Goal: Navigation & Orientation: Find specific page/section

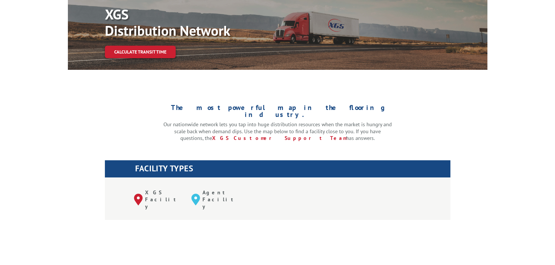
scroll to position [204, 0]
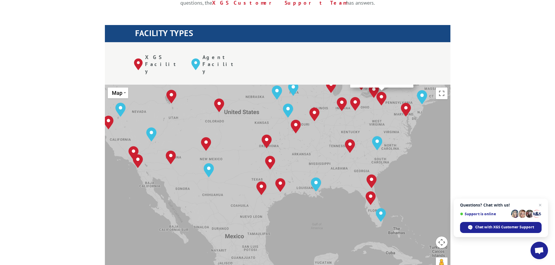
drag, startPoint x: 412, startPoint y: 187, endPoint x: 395, endPoint y: 133, distance: 56.3
click at [395, 133] on div "[GEOGRAPHIC_DATA], [GEOGRAPHIC_DATA] [GEOGRAPHIC_DATA], [GEOGRAPHIC_DATA] [GEOG…" at bounding box center [278, 181] width 346 height 192
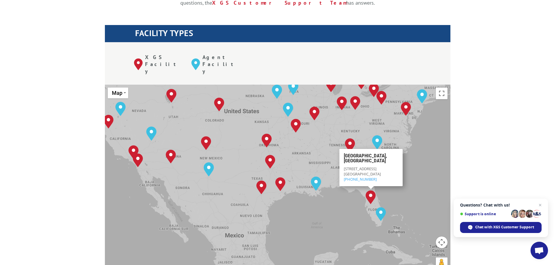
drag, startPoint x: 322, startPoint y: 190, endPoint x: 337, endPoint y: 176, distance: 20.8
click at [322, 189] on div "[GEOGRAPHIC_DATA], [GEOGRAPHIC_DATA] [GEOGRAPHIC_DATA], [GEOGRAPHIC_DATA] [GEOG…" at bounding box center [278, 181] width 346 height 192
click at [405, 173] on div "[GEOGRAPHIC_DATA], [GEOGRAPHIC_DATA] [GEOGRAPHIC_DATA], [GEOGRAPHIC_DATA] [GEOG…" at bounding box center [278, 181] width 346 height 192
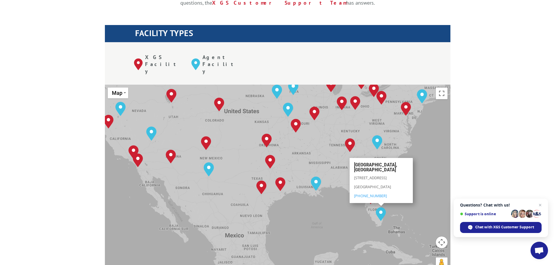
click at [328, 187] on div "[GEOGRAPHIC_DATA], [GEOGRAPHIC_DATA] [GEOGRAPHIC_DATA], [GEOGRAPHIC_DATA] [GEOG…" at bounding box center [278, 181] width 346 height 192
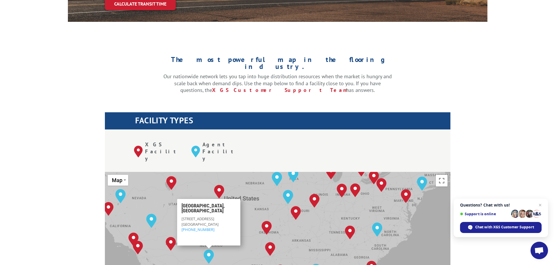
scroll to position [233, 0]
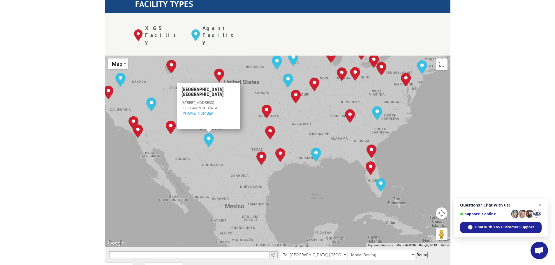
drag, startPoint x: 323, startPoint y: 174, endPoint x: 308, endPoint y: 137, distance: 39.9
click at [308, 137] on div "[GEOGRAPHIC_DATA], [GEOGRAPHIC_DATA] [GEOGRAPHIC_DATA], [GEOGRAPHIC_DATA] [GEOG…" at bounding box center [278, 152] width 346 height 192
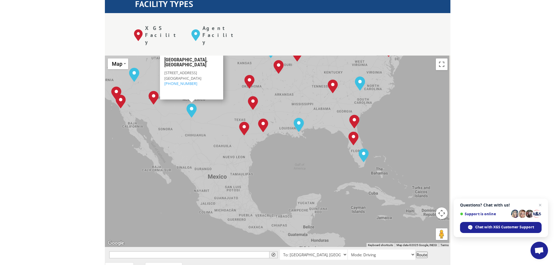
drag, startPoint x: 329, startPoint y: 170, endPoint x: 294, endPoint y: 128, distance: 54.7
click at [300, 134] on div "[GEOGRAPHIC_DATA], [GEOGRAPHIC_DATA] [GEOGRAPHIC_DATA], [GEOGRAPHIC_DATA] [GEOG…" at bounding box center [278, 152] width 346 height 192
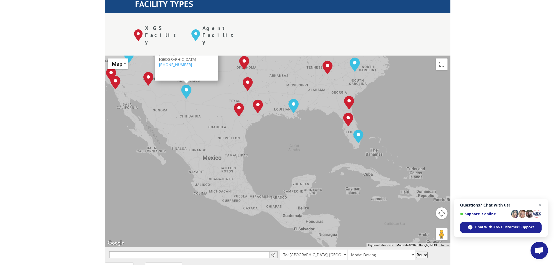
drag, startPoint x: 291, startPoint y: 129, endPoint x: 317, endPoint y: 136, distance: 27.5
click at [317, 136] on div "[GEOGRAPHIC_DATA], [GEOGRAPHIC_DATA] [GEOGRAPHIC_DATA], [GEOGRAPHIC_DATA] [GEOG…" at bounding box center [278, 152] width 346 height 192
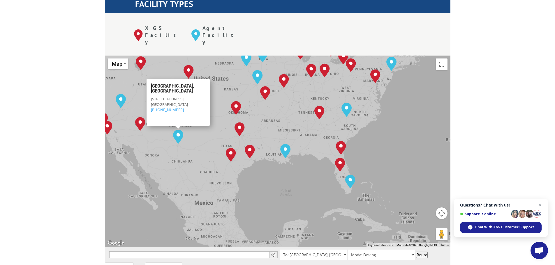
drag, startPoint x: 316, startPoint y: 119, endPoint x: 308, endPoint y: 166, distance: 47.7
click at [308, 166] on div "[GEOGRAPHIC_DATA], [GEOGRAPHIC_DATA] [GEOGRAPHIC_DATA], [GEOGRAPHIC_DATA] [GEOG…" at bounding box center [278, 152] width 346 height 192
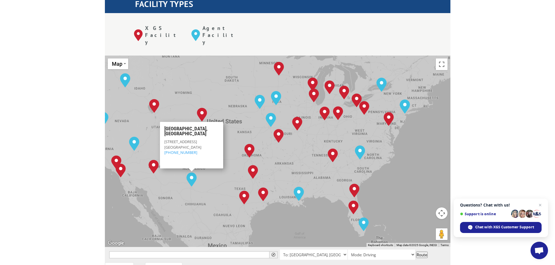
drag, startPoint x: 305, startPoint y: 133, endPoint x: 320, endPoint y: 175, distance: 44.5
click at [320, 175] on div "[GEOGRAPHIC_DATA], [GEOGRAPHIC_DATA] [GEOGRAPHIC_DATA], [GEOGRAPHIC_DATA] [GEOG…" at bounding box center [278, 152] width 346 height 192
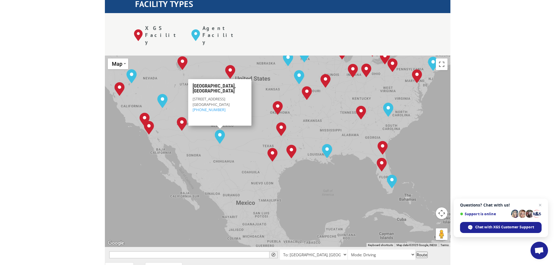
drag, startPoint x: 320, startPoint y: 175, endPoint x: 345, endPoint y: 122, distance: 58.7
click at [348, 130] on div "[GEOGRAPHIC_DATA], [GEOGRAPHIC_DATA] [GEOGRAPHIC_DATA], [GEOGRAPHIC_DATA] [GEOG…" at bounding box center [278, 152] width 346 height 192
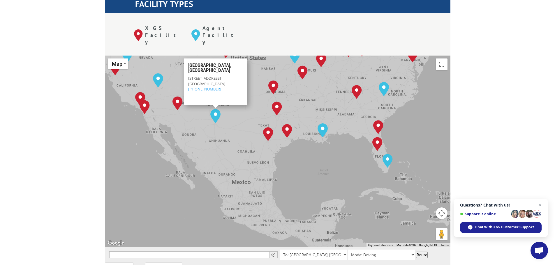
drag, startPoint x: 339, startPoint y: 158, endPoint x: 337, endPoint y: 152, distance: 5.9
click at [337, 152] on div "[GEOGRAPHIC_DATA], [GEOGRAPHIC_DATA] [GEOGRAPHIC_DATA], [GEOGRAPHIC_DATA] [GEOG…" at bounding box center [278, 152] width 346 height 192
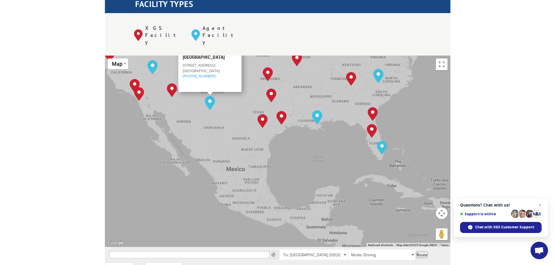
drag, startPoint x: 387, startPoint y: 190, endPoint x: 362, endPoint y: 128, distance: 66.5
click at [362, 131] on div "[GEOGRAPHIC_DATA], [GEOGRAPHIC_DATA] [GEOGRAPHIC_DATA], [GEOGRAPHIC_DATA] [GEOG…" at bounding box center [278, 152] width 346 height 192
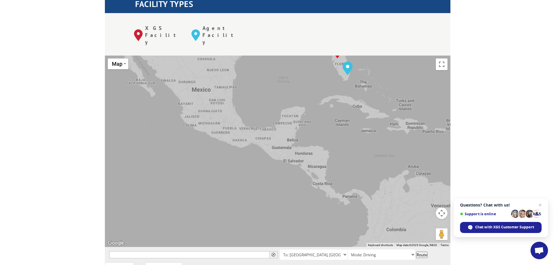
drag, startPoint x: 363, startPoint y: 175, endPoint x: 343, endPoint y: 133, distance: 46.4
click at [344, 135] on div "[GEOGRAPHIC_DATA], [GEOGRAPHIC_DATA] [GEOGRAPHIC_DATA], [GEOGRAPHIC_DATA] [GEOG…" at bounding box center [278, 152] width 346 height 192
